Goal: Navigation & Orientation: Find specific page/section

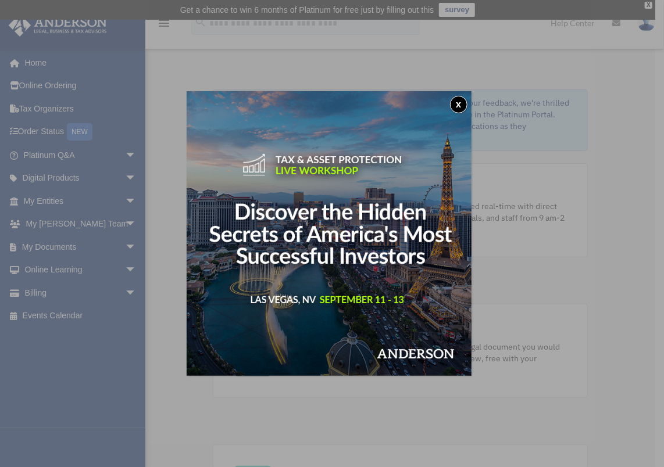
click at [349, 302] on img at bounding box center [329, 233] width 285 height 285
click at [565, 245] on div "x" at bounding box center [332, 233] width 664 height 467
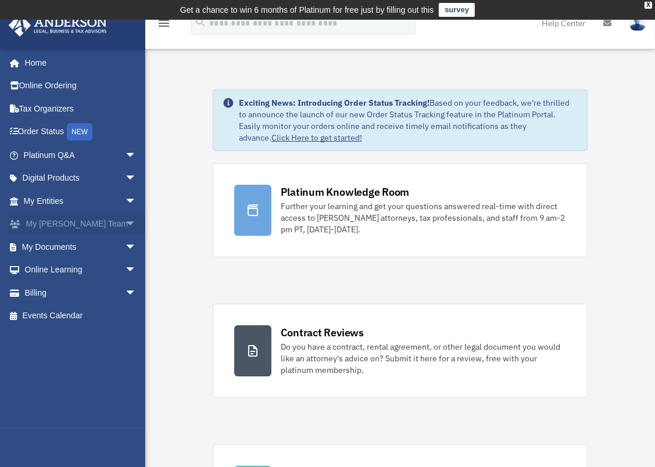
click at [125, 223] on span "arrow_drop_down" at bounding box center [136, 225] width 23 height 24
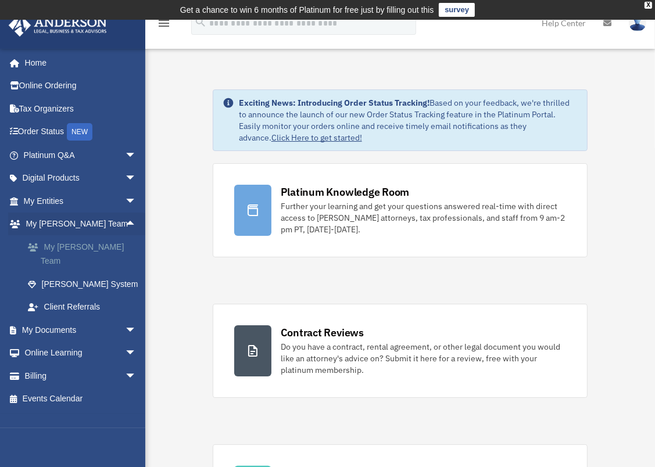
click at [77, 245] on link "My [PERSON_NAME] Team" at bounding box center [85, 253] width 138 height 37
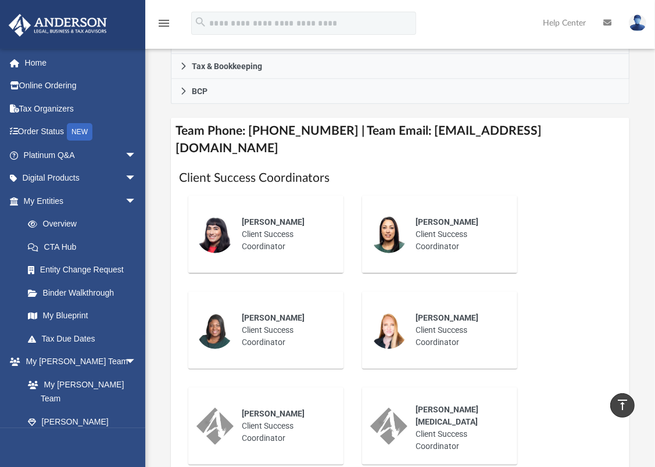
scroll to position [407, 0]
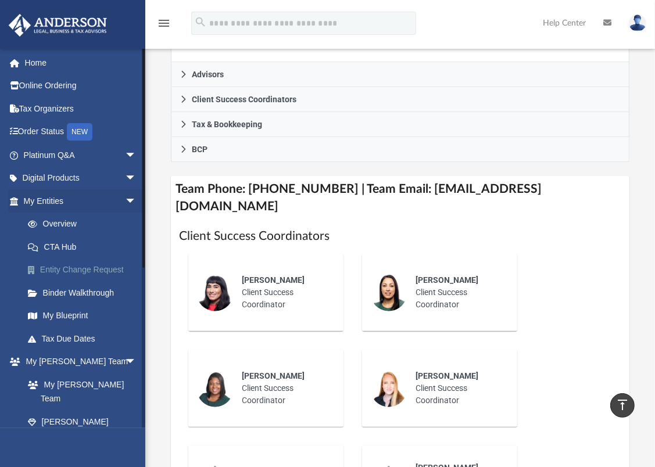
click at [63, 271] on link "Entity Change Request" at bounding box center [85, 270] width 138 height 23
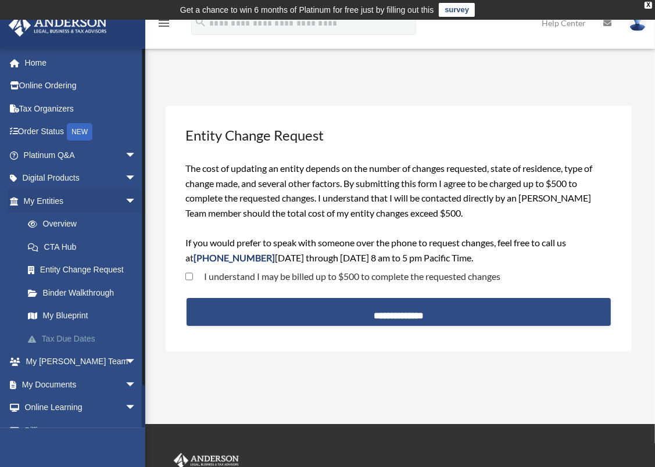
click at [51, 335] on link "Tax Due Dates" at bounding box center [85, 338] width 138 height 23
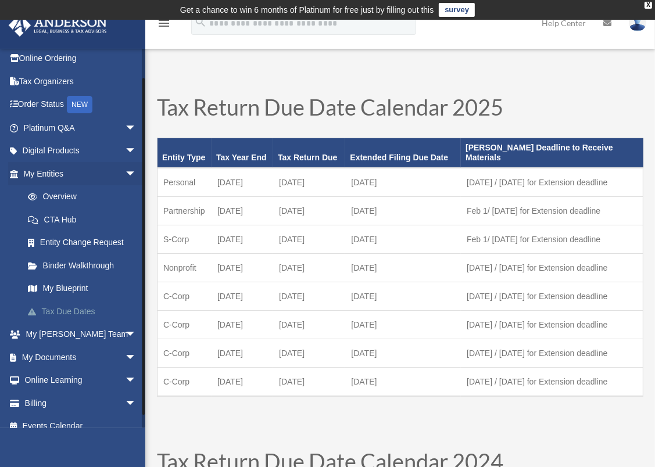
scroll to position [39, 0]
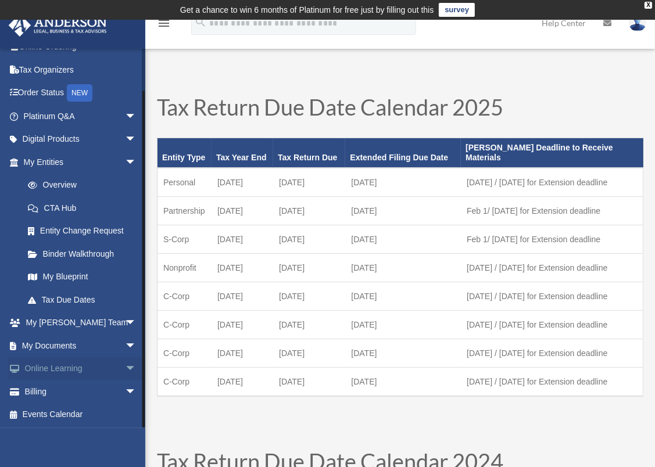
click at [52, 370] on link "Online Learning arrow_drop_down" at bounding box center [81, 368] width 146 height 23
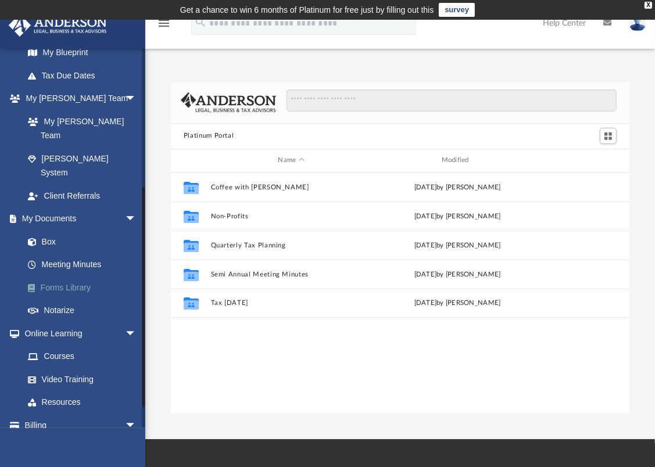
scroll to position [269, 0]
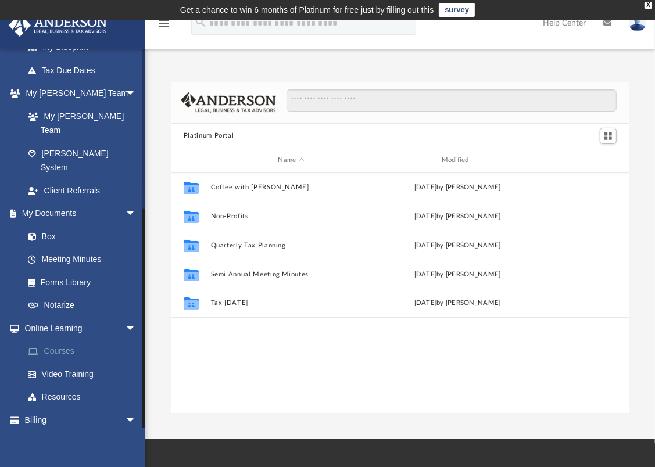
click at [66, 340] on link "Courses" at bounding box center [85, 351] width 138 height 23
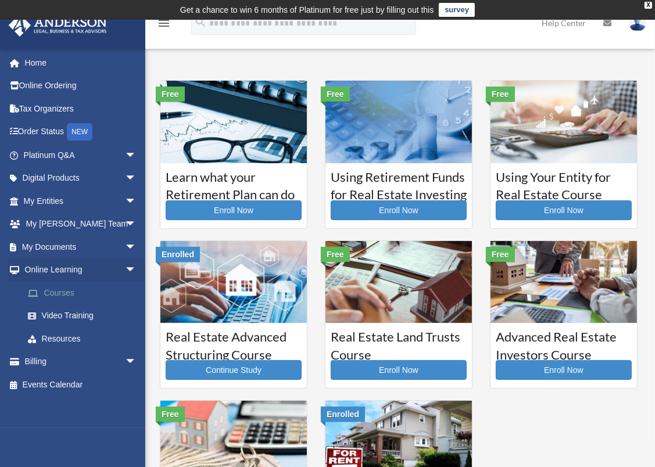
click at [62, 291] on link "Courses" at bounding box center [85, 292] width 138 height 23
click at [67, 311] on link "Video Training" at bounding box center [85, 316] width 138 height 23
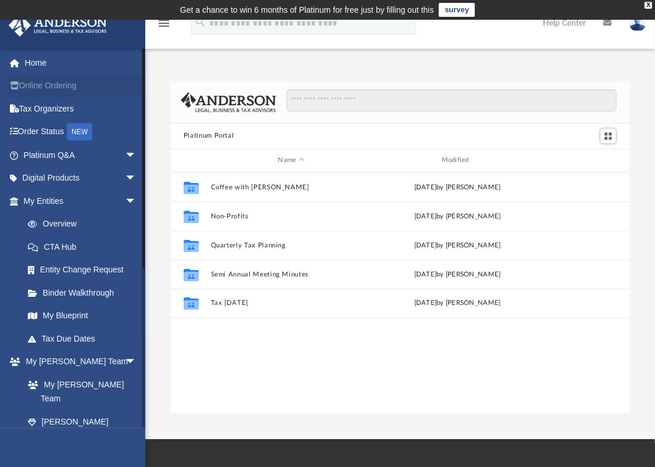
click at [48, 85] on link "Online Ordering" at bounding box center [81, 85] width 146 height 23
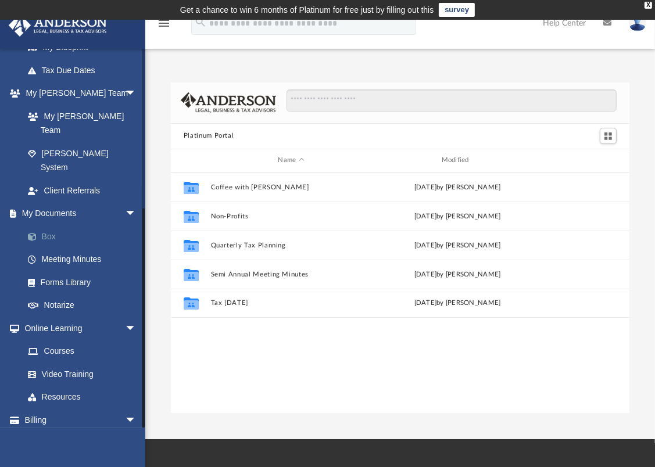
click at [56, 225] on link "Box" at bounding box center [85, 236] width 138 height 23
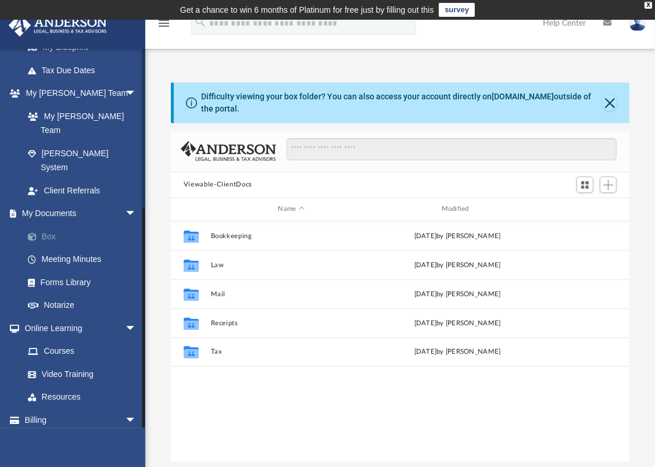
scroll to position [255, 450]
click at [125, 202] on span "arrow_drop_down" at bounding box center [136, 214] width 23 height 24
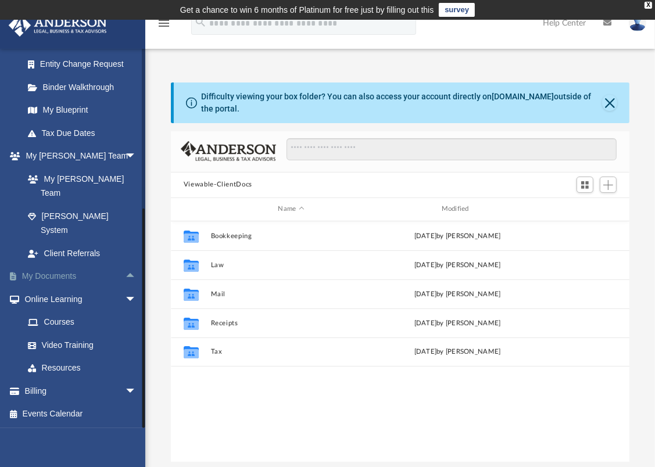
scroll to position [177, 0]
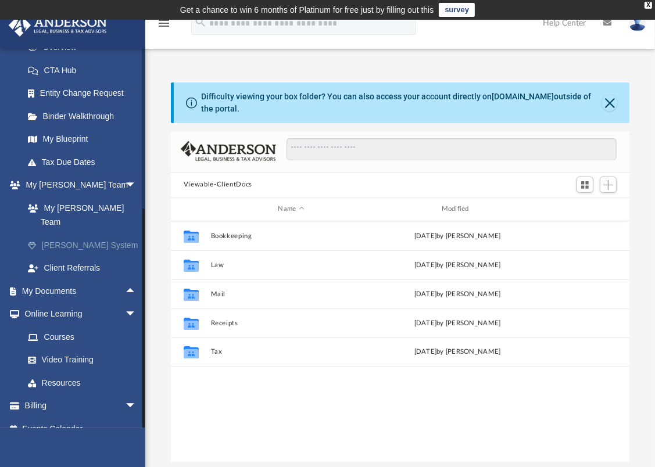
click at [66, 234] on link "[PERSON_NAME] System" at bounding box center [85, 245] width 138 height 23
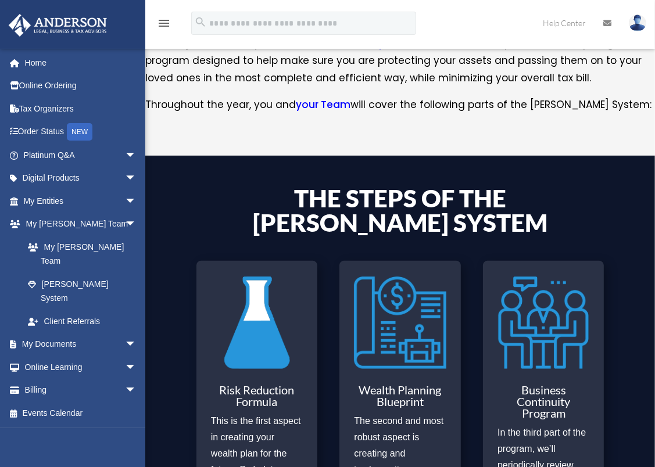
scroll to position [291, 0]
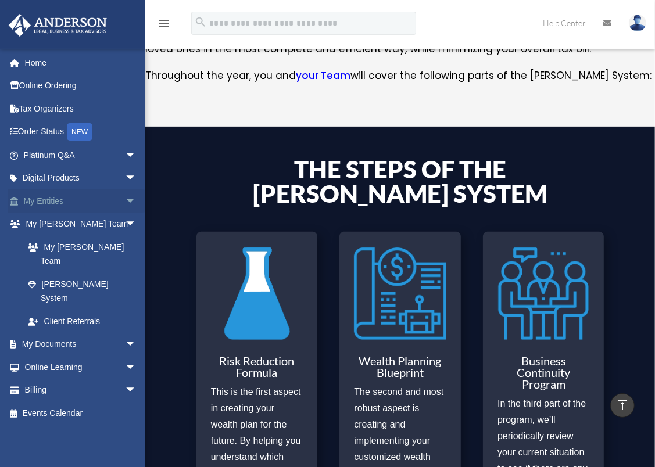
click at [29, 197] on link "My Entities arrow_drop_down" at bounding box center [81, 200] width 146 height 23
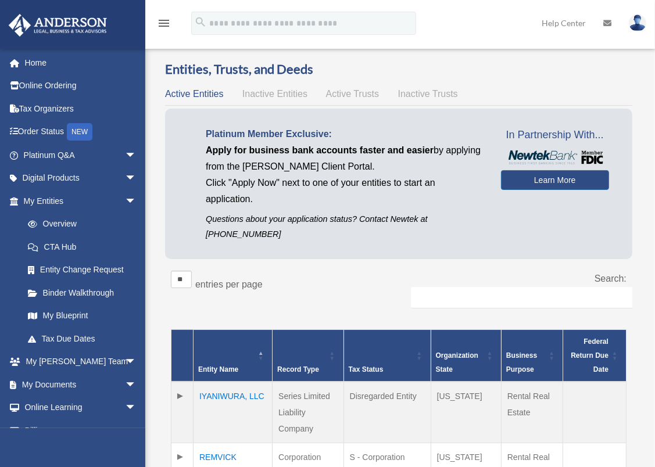
click at [123, 316] on link "My Blueprint" at bounding box center [82, 316] width 132 height 23
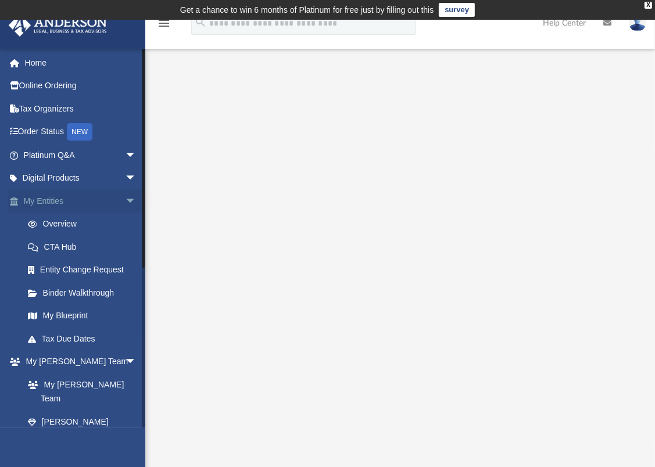
click at [51, 202] on link "My Entities arrow_drop_down" at bounding box center [81, 200] width 146 height 23
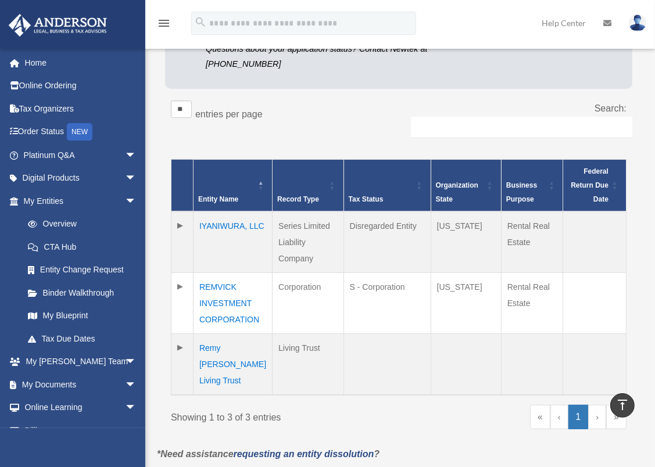
scroll to position [174, 0]
